Goal: Task Accomplishment & Management: Use online tool/utility

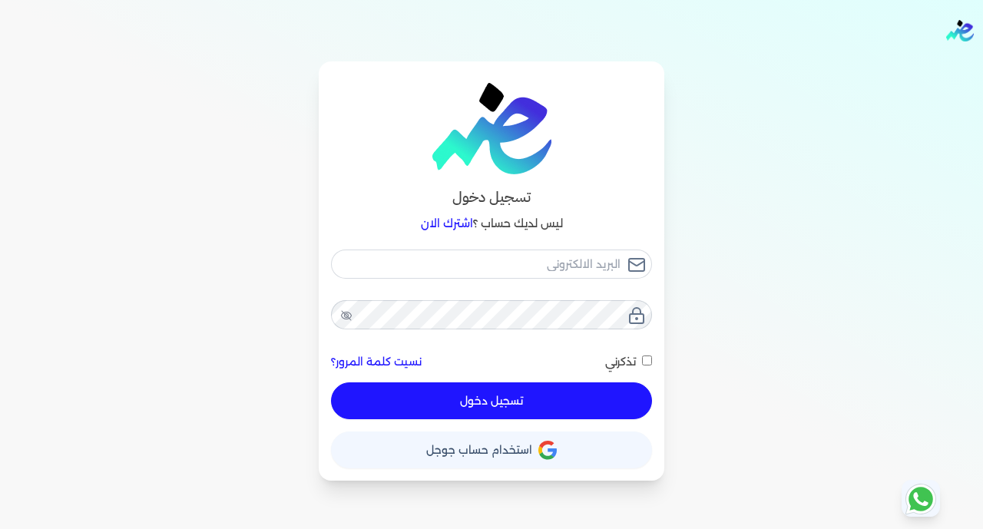
click at [554, 455] on icon "button" at bounding box center [552, 453] width 9 height 9
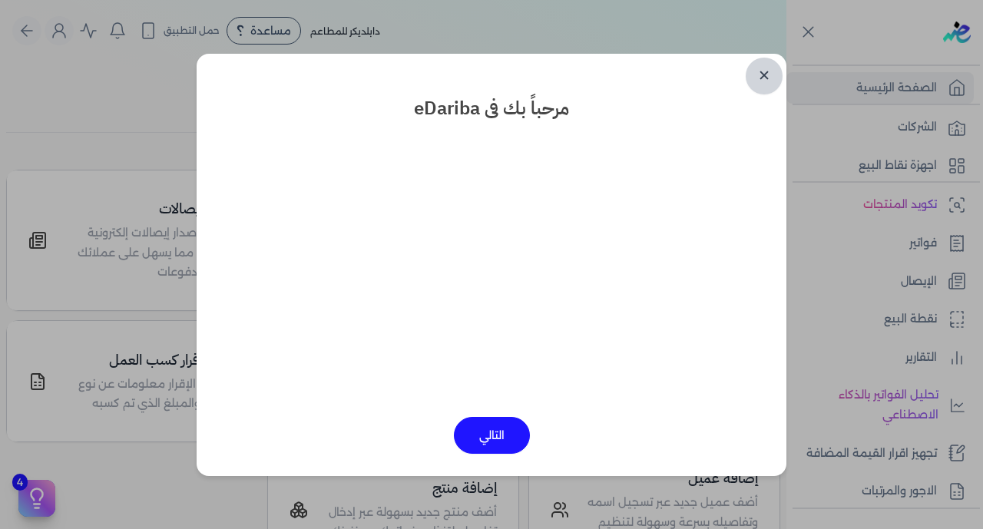
click at [769, 83] on link "✕" at bounding box center [764, 76] width 37 height 37
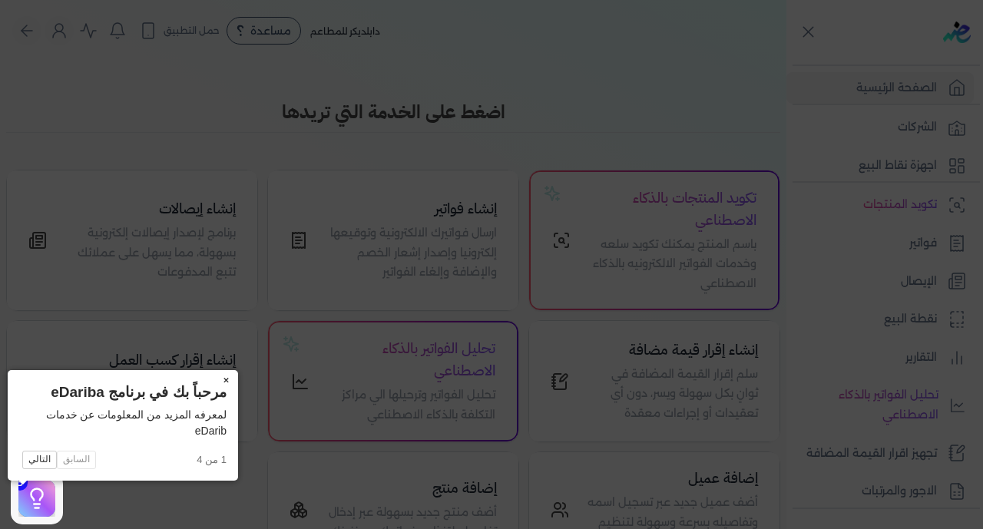
click at [214, 382] on button "×" at bounding box center [226, 381] width 25 height 22
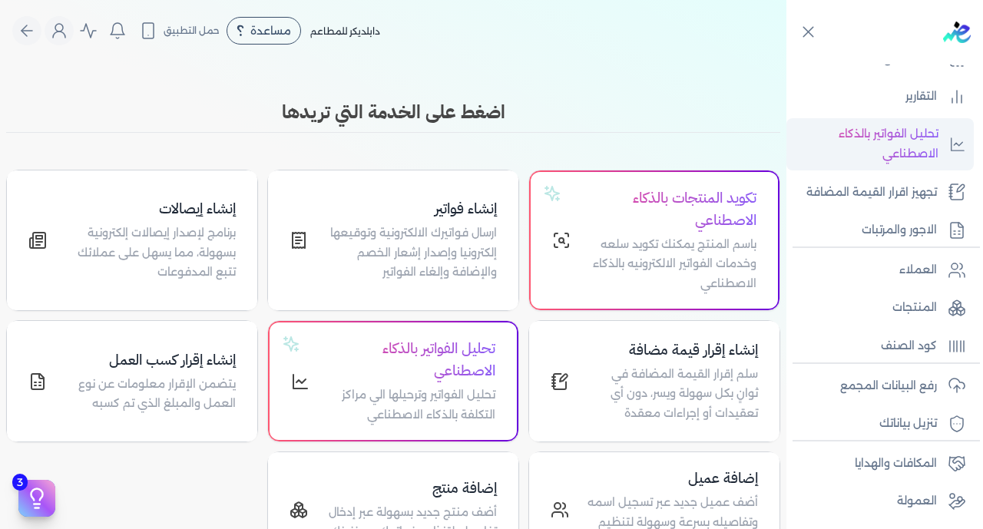
scroll to position [300, 0]
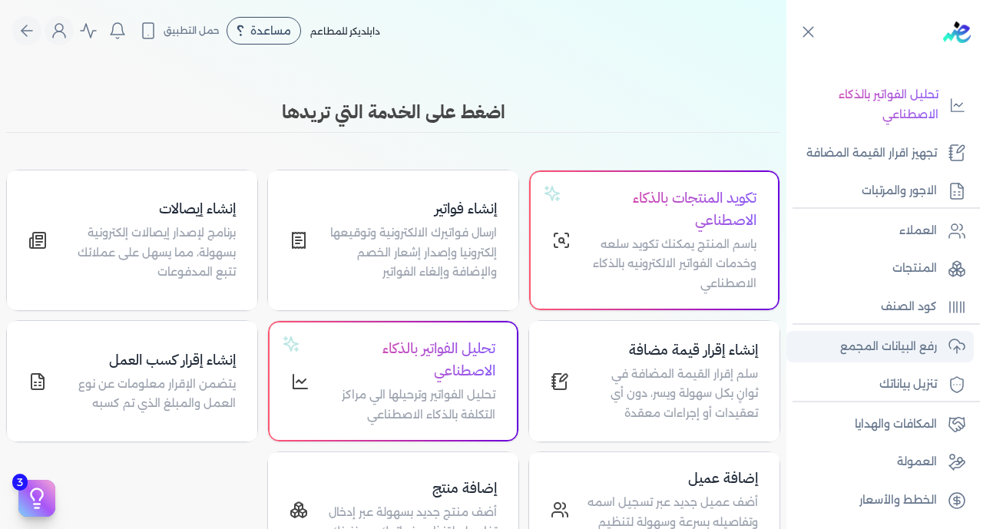
click at [892, 353] on p "رفع البيانات المجمع" at bounding box center [888, 347] width 97 height 20
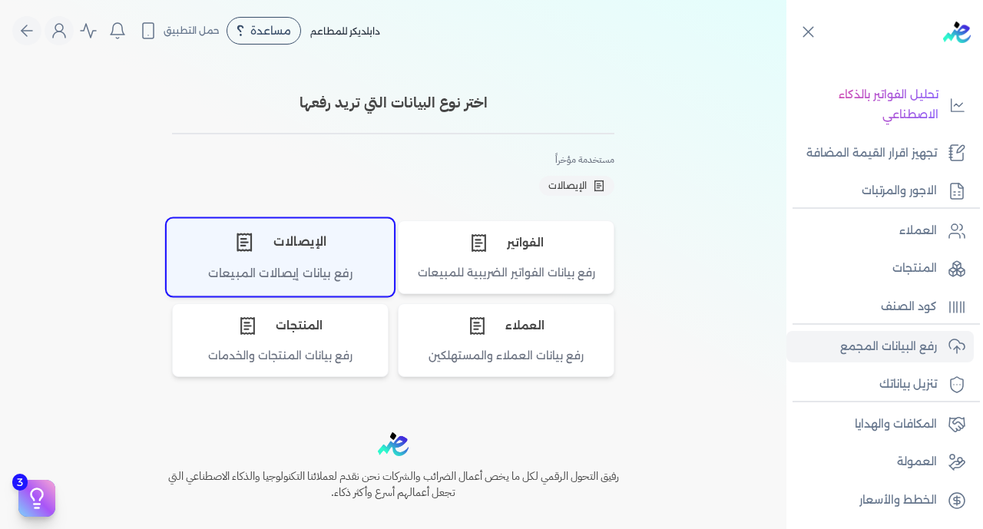
click at [334, 250] on div "الإيصالات" at bounding box center [280, 242] width 226 height 46
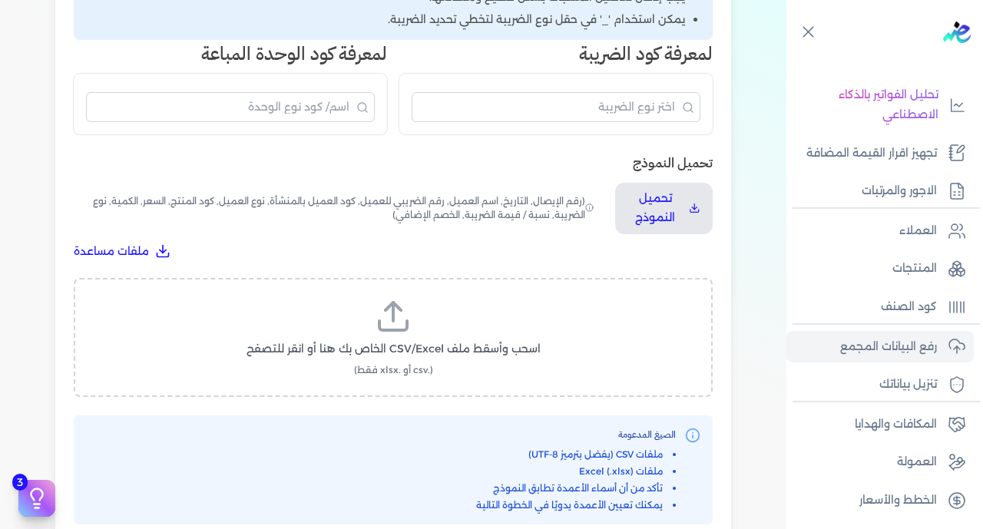
scroll to position [385, 0]
click at [461, 300] on label "اسحب وأسقط ملف CSV/Excel الخاص بك هنا أو انقر للتصفح (.csv أو .xlsx فقط)" at bounding box center [393, 339] width 599 height 79
click at [0, 0] on input "اسحب وأسقط ملف CSV/Excel الخاص بك هنا أو انقر للتصفح (.csv أو .xlsx فقط)" at bounding box center [0, 0] width 0 height 0
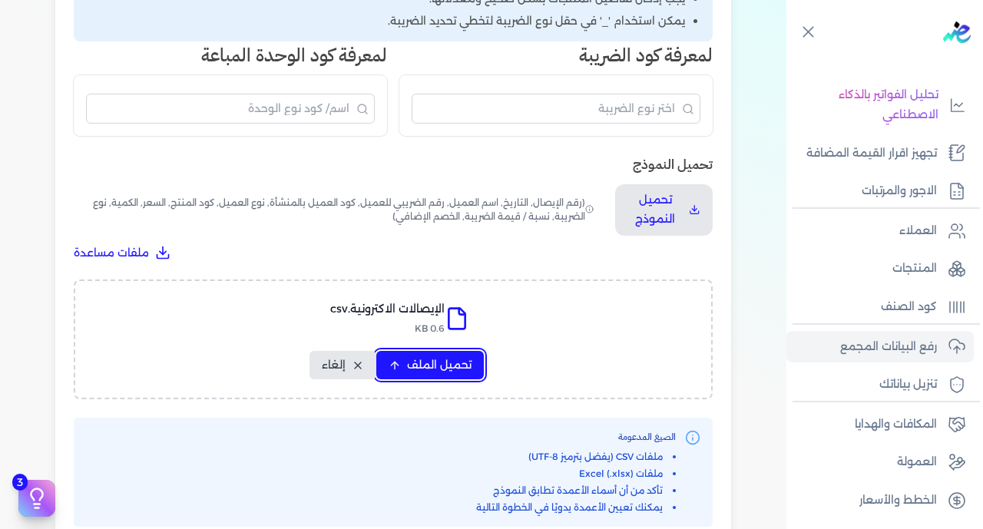
click at [442, 357] on span "تحميل الملف" at bounding box center [439, 365] width 65 height 16
select select "رقم الإيصال"
select select "سيريال المنتج"
select select "السعر"
select select "الكمية"
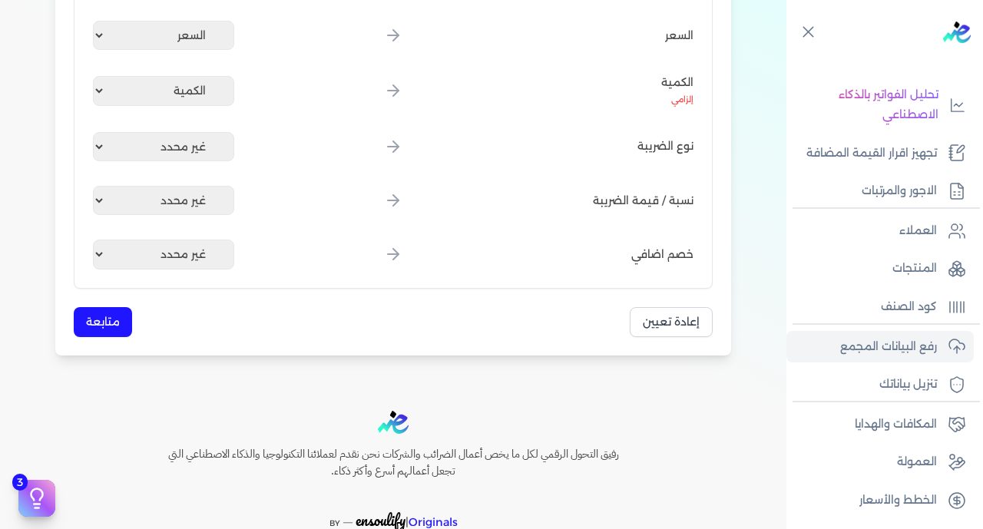
scroll to position [855, 0]
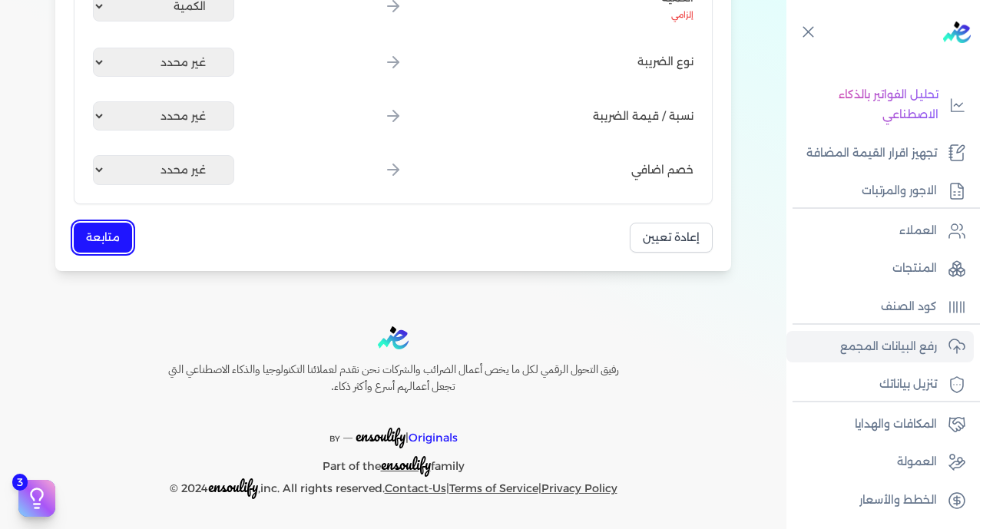
click at [101, 237] on button "متابعة" at bounding box center [103, 238] width 58 height 30
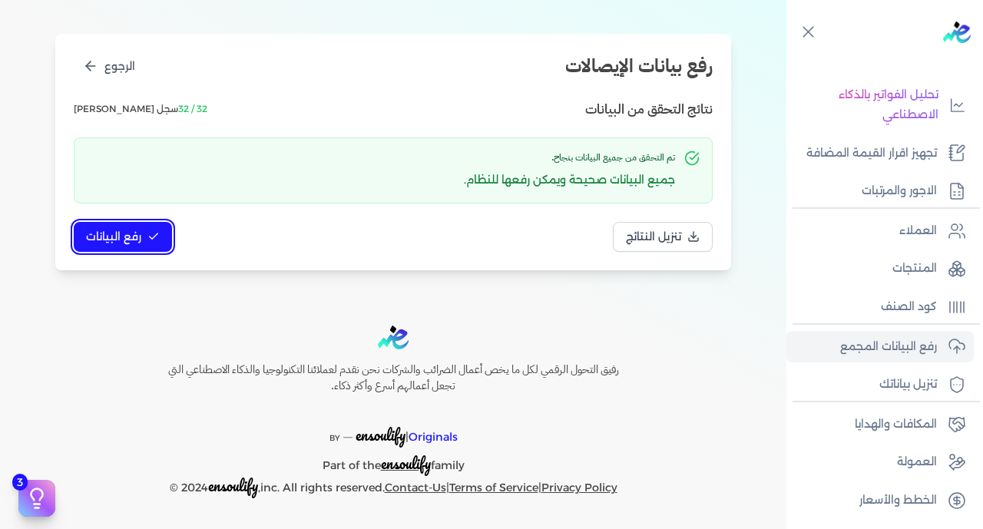
click at [101, 237] on span "رفع البيانات" at bounding box center [113, 237] width 55 height 16
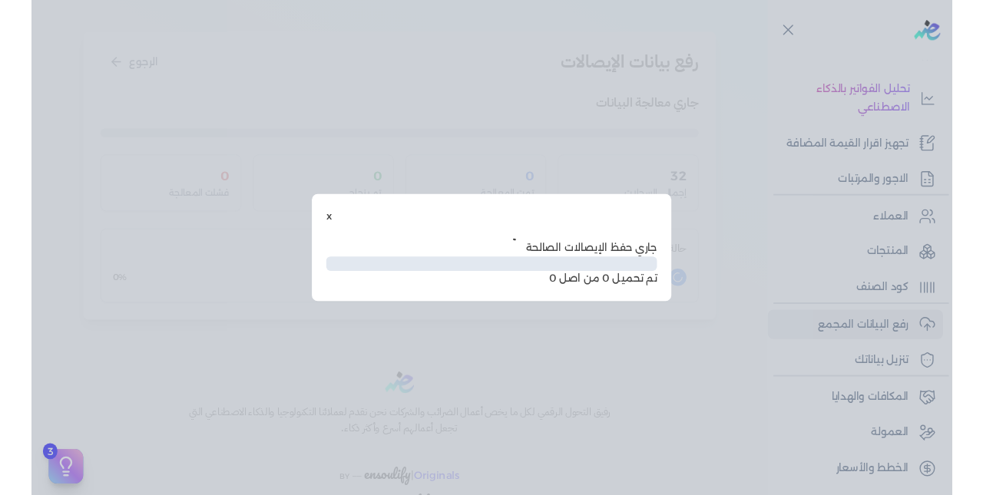
scroll to position [78, 0]
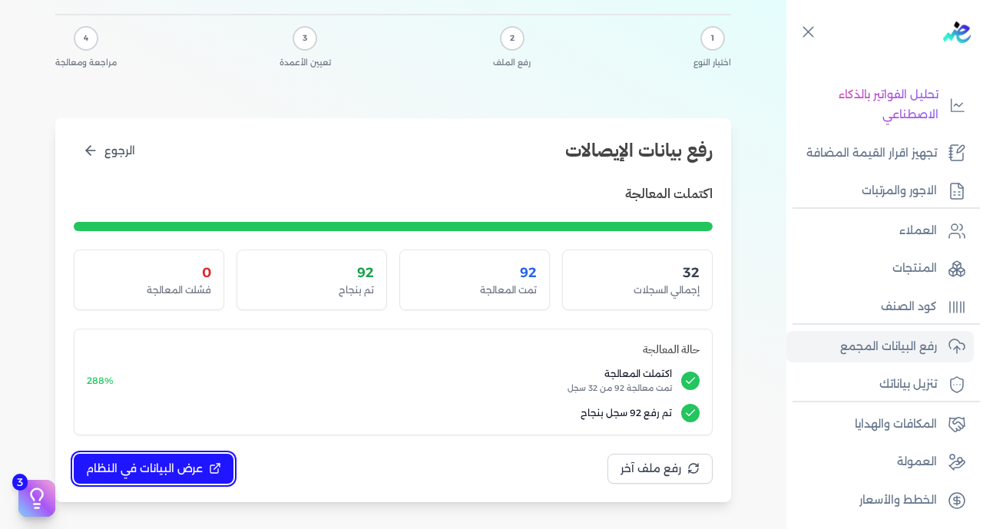
click at [147, 462] on span "عرض البيانات في النظام" at bounding box center [144, 469] width 117 height 16
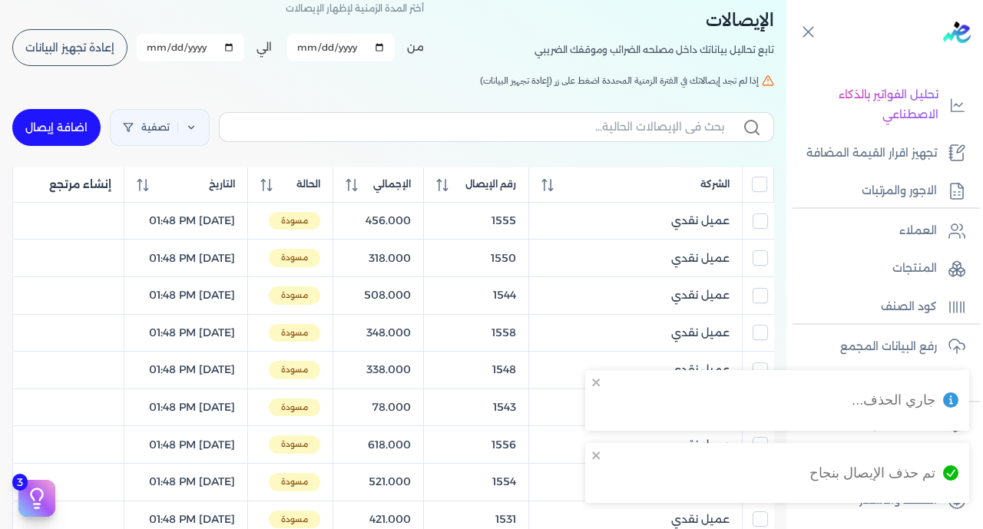
click at [762, 181] on input "All items unselected" at bounding box center [759, 184] width 15 height 15
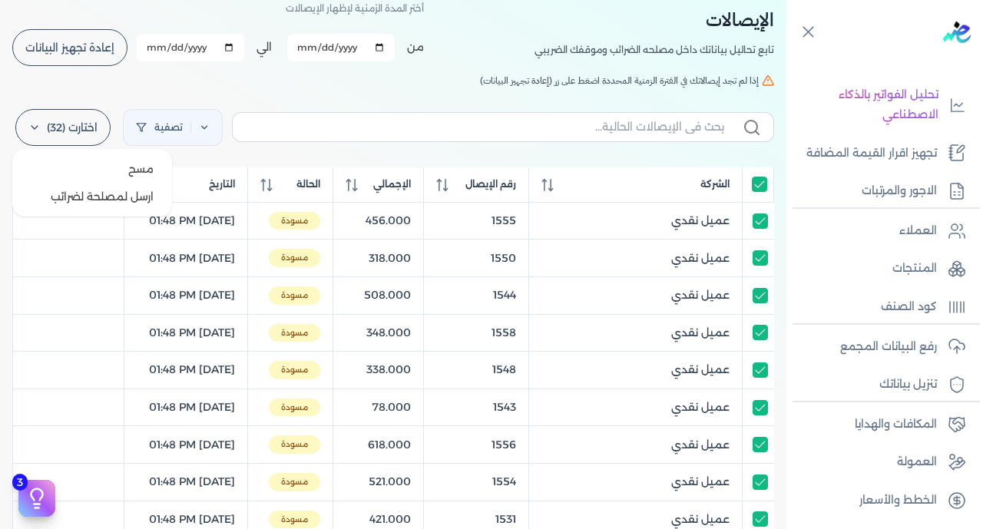
click at [66, 136] on label "اختارت (32)" at bounding box center [62, 127] width 95 height 37
click at [90, 202] on button "ارسل لمصلحة لضرائب" at bounding box center [91, 197] width 147 height 28
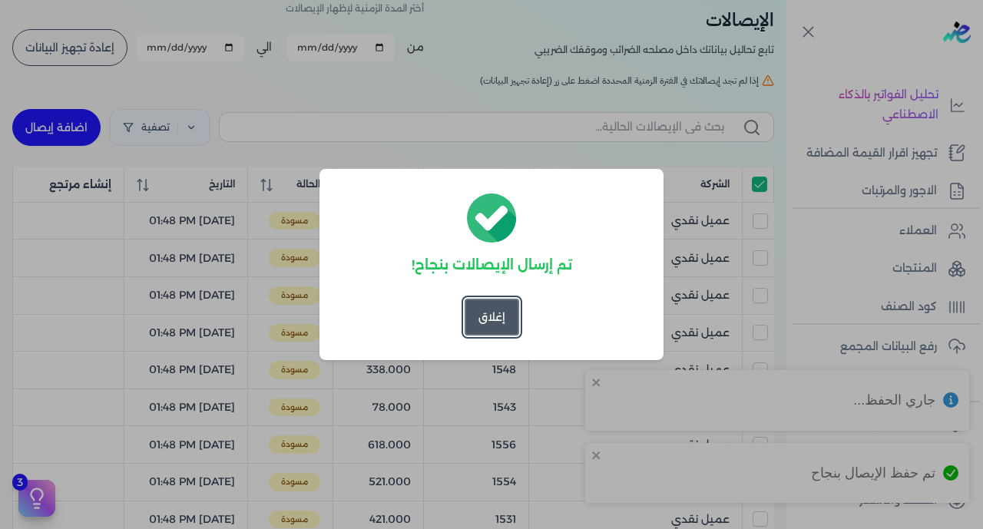
click at [474, 325] on button "إغلاق" at bounding box center [492, 317] width 55 height 37
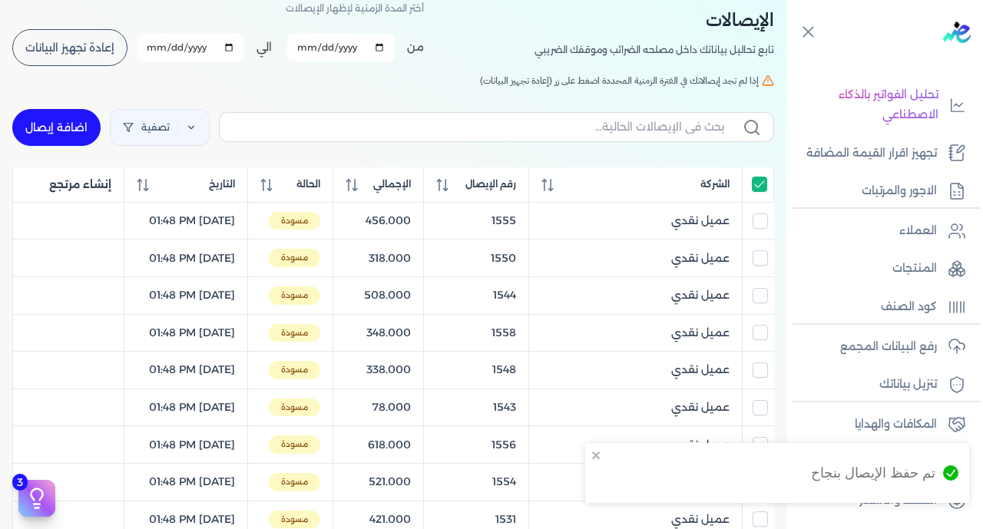
click at [757, 186] on input "All items selected" at bounding box center [759, 184] width 15 height 15
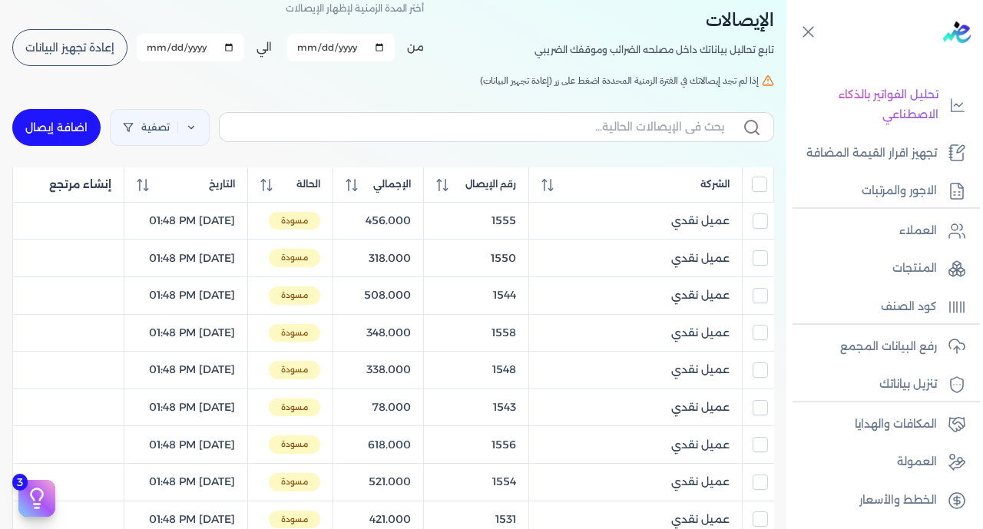
click at [80, 42] on span "إعادة تجهيز البيانات" at bounding box center [69, 47] width 89 height 11
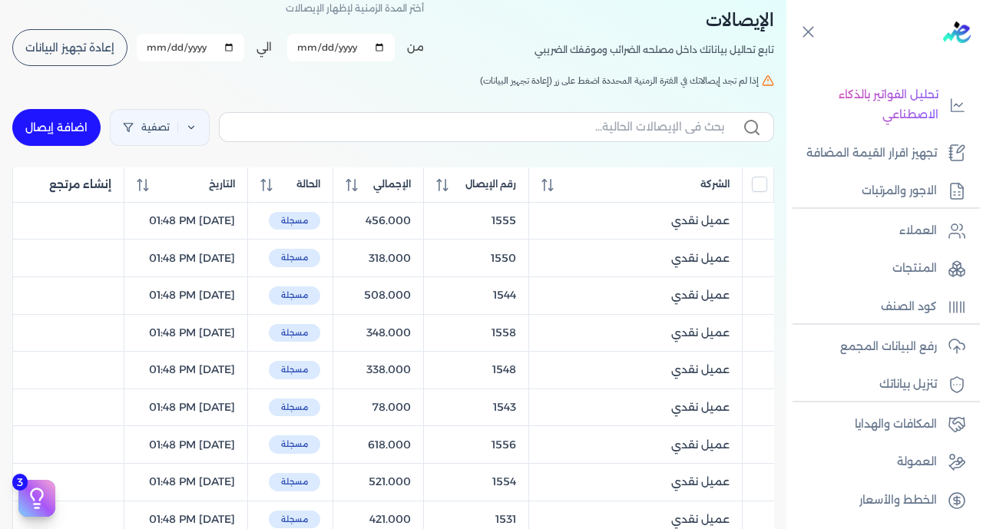
click at [88, 43] on span "إعادة تجهيز البيانات" at bounding box center [69, 47] width 89 height 11
checkbox input "false"
click at [510, 183] on span "رقم الإيصال" at bounding box center [490, 184] width 51 height 14
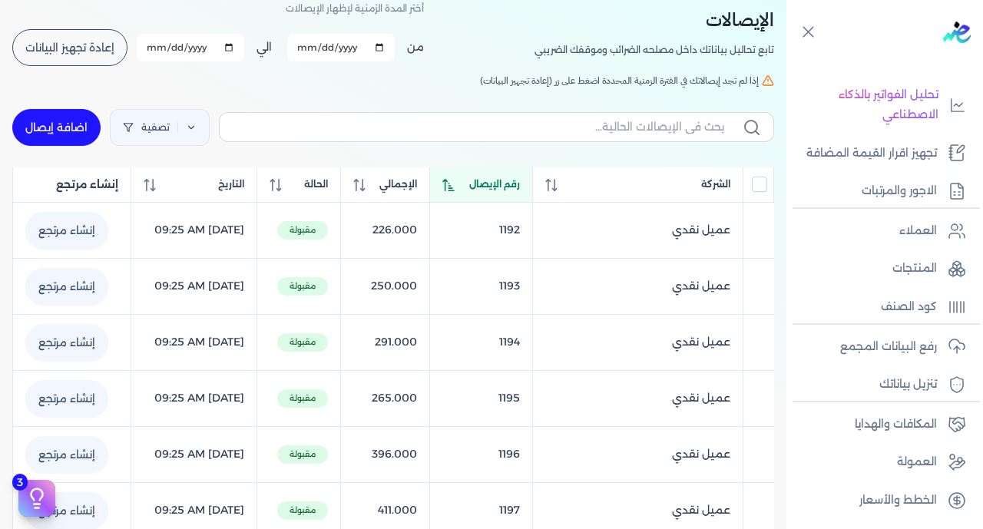
click at [510, 183] on span "رقم الإيصال" at bounding box center [494, 184] width 51 height 14
